Goal: Task Accomplishment & Management: Manage account settings

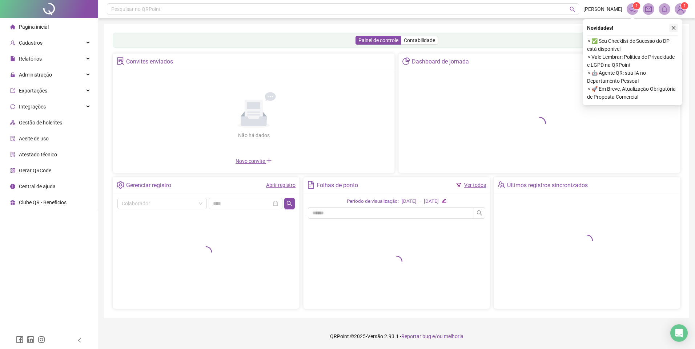
click at [674, 28] on icon "close" at bounding box center [673, 27] width 5 height 5
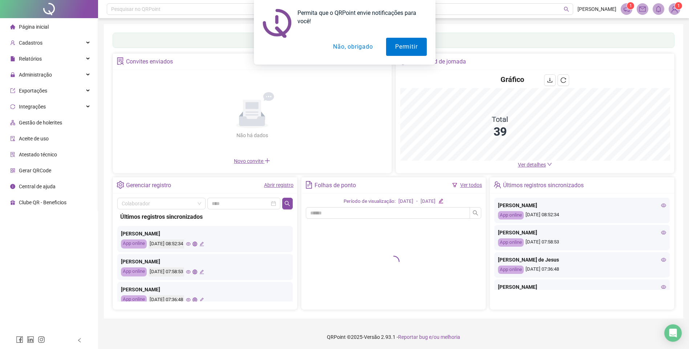
click at [345, 49] on button "Não, obrigado" at bounding box center [353, 47] width 58 height 18
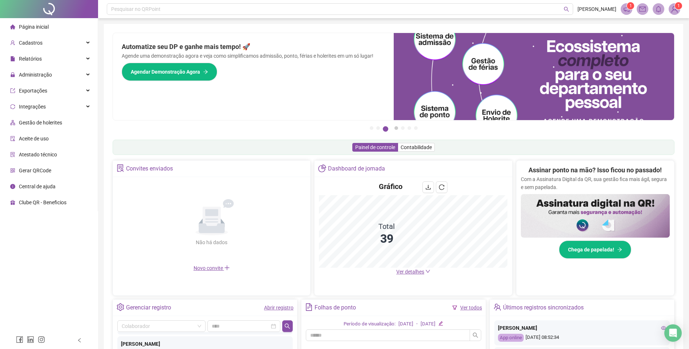
click at [396, 128] on button "4" at bounding box center [396, 128] width 4 height 4
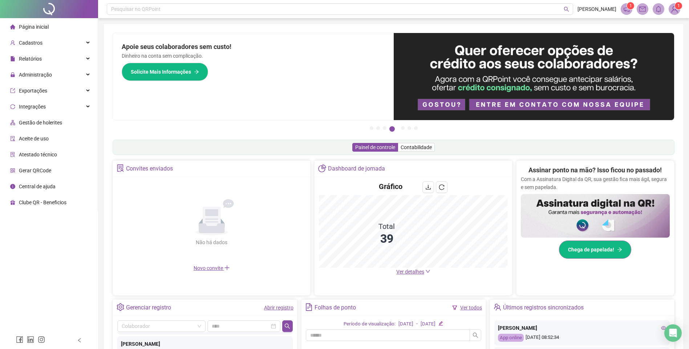
click at [594, 251] on span "Chega de papelada!" at bounding box center [591, 250] width 46 height 8
click at [86, 75] on div "Administração" at bounding box center [48, 75] width 95 height 15
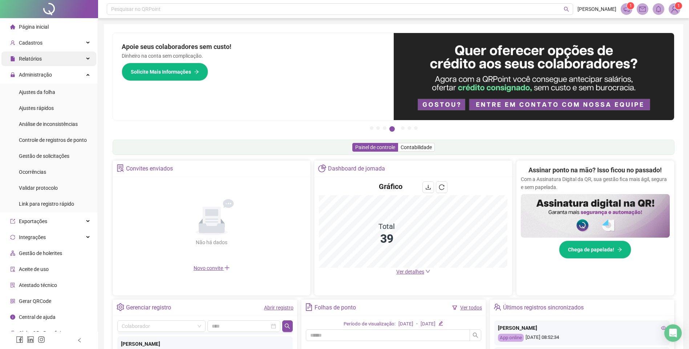
click at [87, 59] on icon at bounding box center [89, 59] width 4 height 0
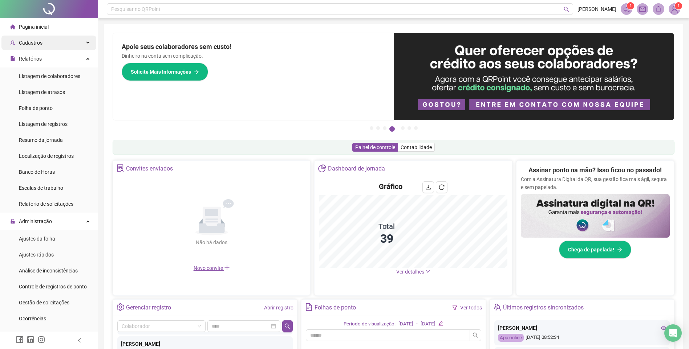
click at [88, 38] on div "Cadastros" at bounding box center [48, 43] width 95 height 15
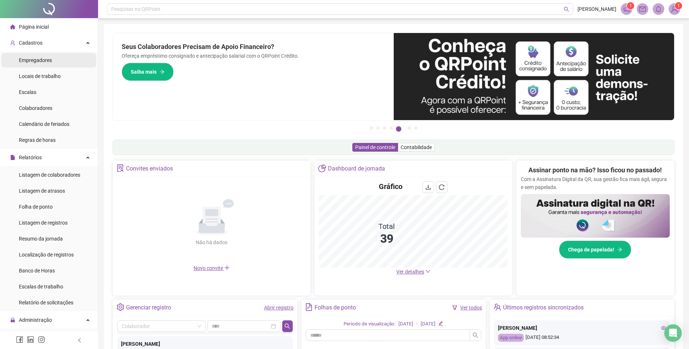
click at [49, 57] on span "Empregadores" at bounding box center [35, 60] width 33 height 6
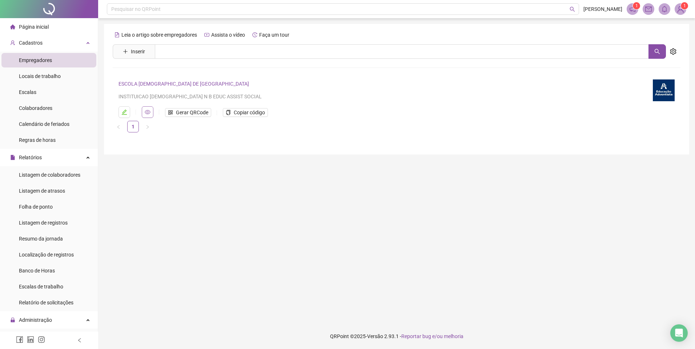
click at [146, 112] on icon "eye" at bounding box center [148, 112] width 6 height 6
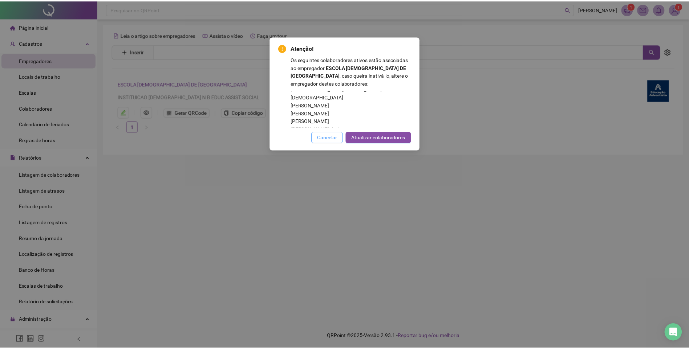
scroll to position [182, 0]
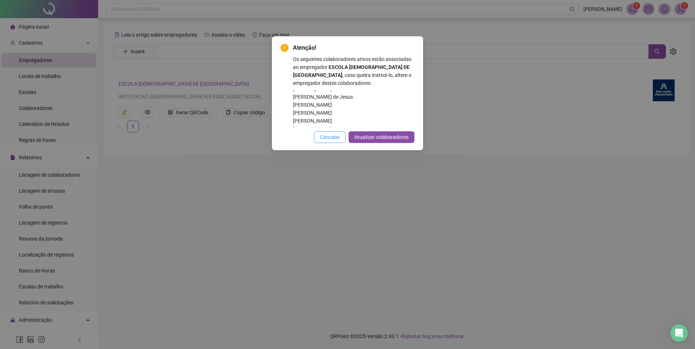
click at [327, 139] on span "Cancelar" at bounding box center [330, 137] width 20 height 8
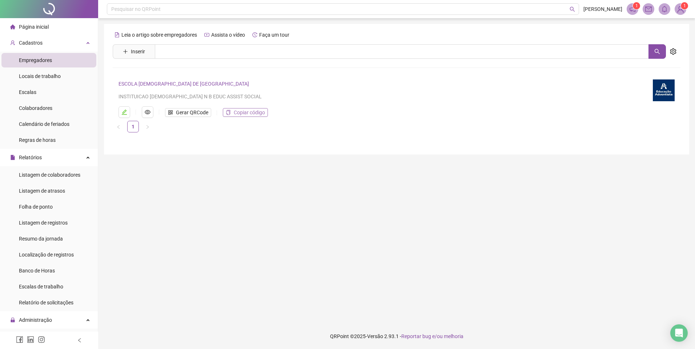
click at [258, 111] on span "Copiar código" at bounding box center [249, 113] width 31 height 8
click at [127, 112] on button "button" at bounding box center [124, 112] width 12 height 12
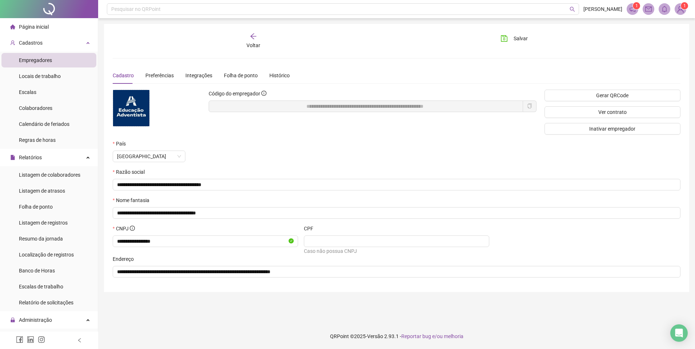
click at [23, 27] on span "Página inicial" at bounding box center [34, 27] width 30 height 6
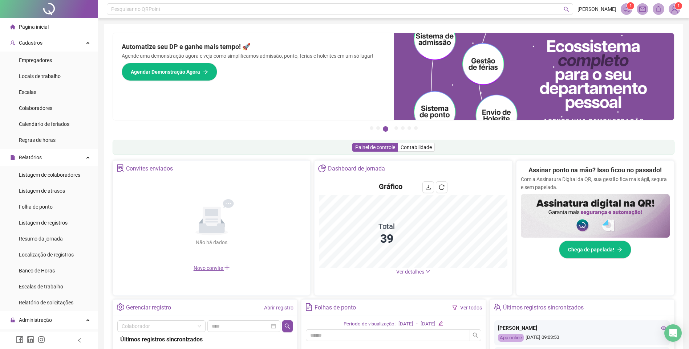
click at [602, 8] on span "[PERSON_NAME]" at bounding box center [597, 9] width 39 height 8
click at [678, 12] on img at bounding box center [674, 9] width 11 height 11
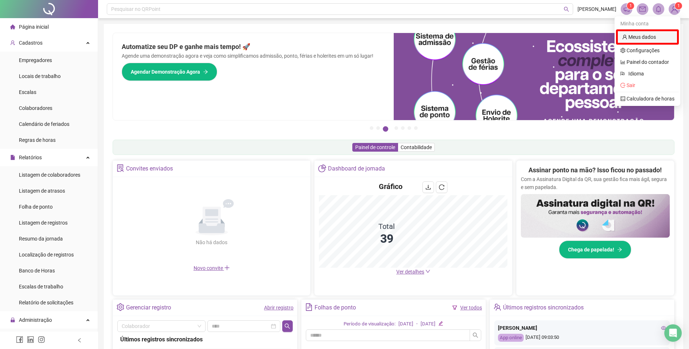
click at [646, 40] on link "Meus dados" at bounding box center [639, 37] width 34 height 6
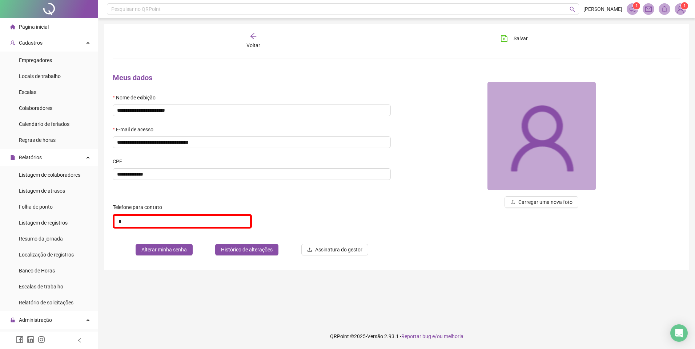
click at [33, 27] on span "Página inicial" at bounding box center [34, 27] width 30 height 6
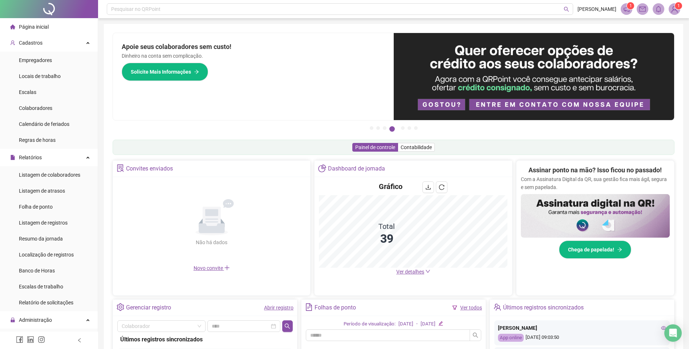
click at [535, 23] on div "Pesquisar no QRPoint [PERSON_NAME] 1 1 Pague o QRPoint com Cartão de Crédito Su…" at bounding box center [393, 236] width 591 height 473
click at [335, 36] on div "Apoie seus colaboradores sem custo! Dinheiro na conta sem complicação. Solicite…" at bounding box center [253, 76] width 281 height 87
